Goal: Check status: Check status

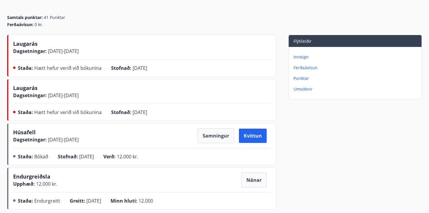
scroll to position [67, 0]
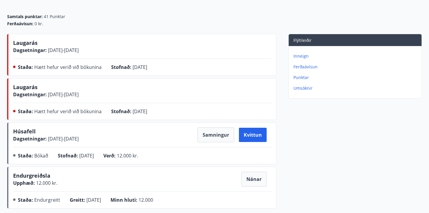
click at [118, 60] on div "Laugarás Dagsetningar : 07.11.2025 - 10.11.2025 Staða : Hætt hefur verið við bó…" at bounding box center [142, 56] width 258 height 34
click at [24, 47] on div "Dagsetningar : 07.11.2025 - 10.11.2025" at bounding box center [45, 50] width 65 height 7
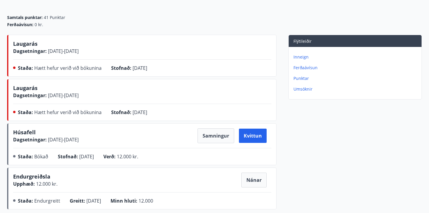
scroll to position [55, 0]
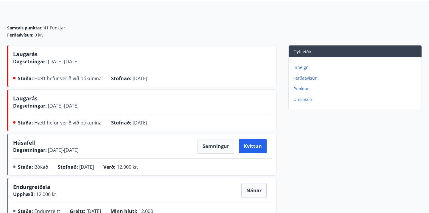
click at [29, 54] on span "Laugarás" at bounding box center [25, 54] width 24 height 7
